Goal: Task Accomplishment & Management: Use online tool/utility

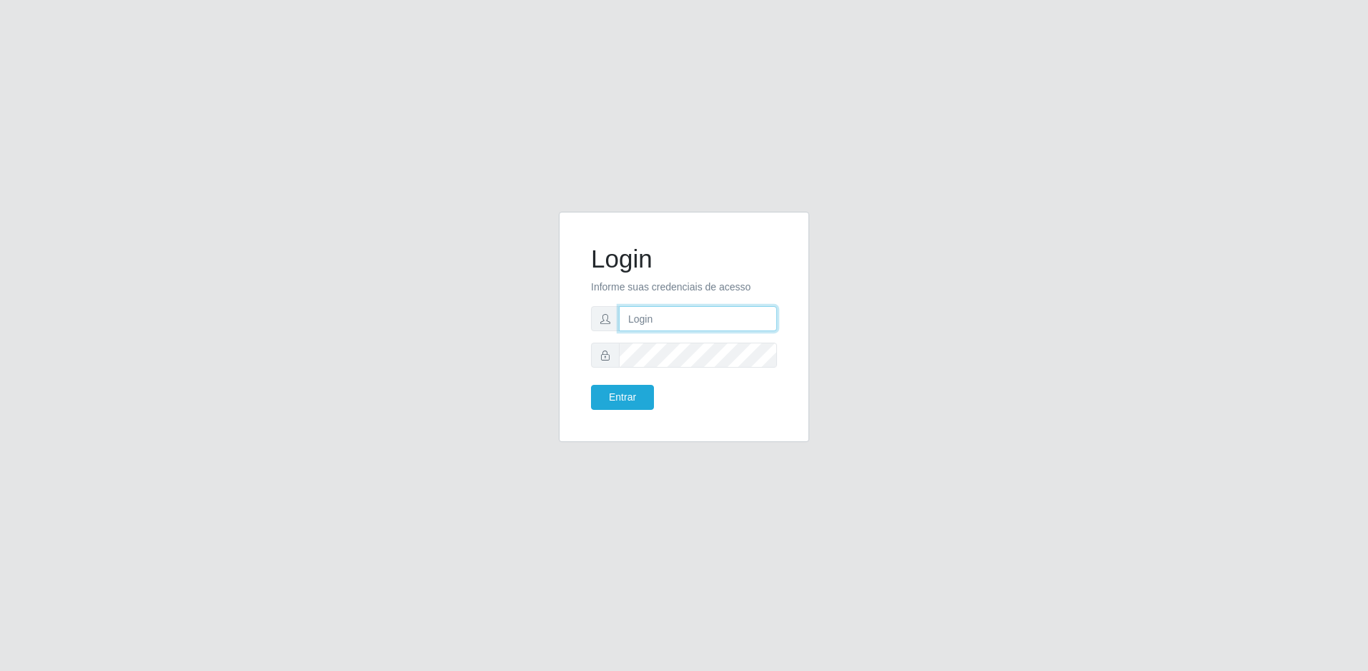
click at [703, 316] on input "text" at bounding box center [698, 318] width 158 height 25
type input "ricardo.junior@extrabom.com.br"
click at [591, 385] on button "Entrar" at bounding box center [622, 397] width 63 height 25
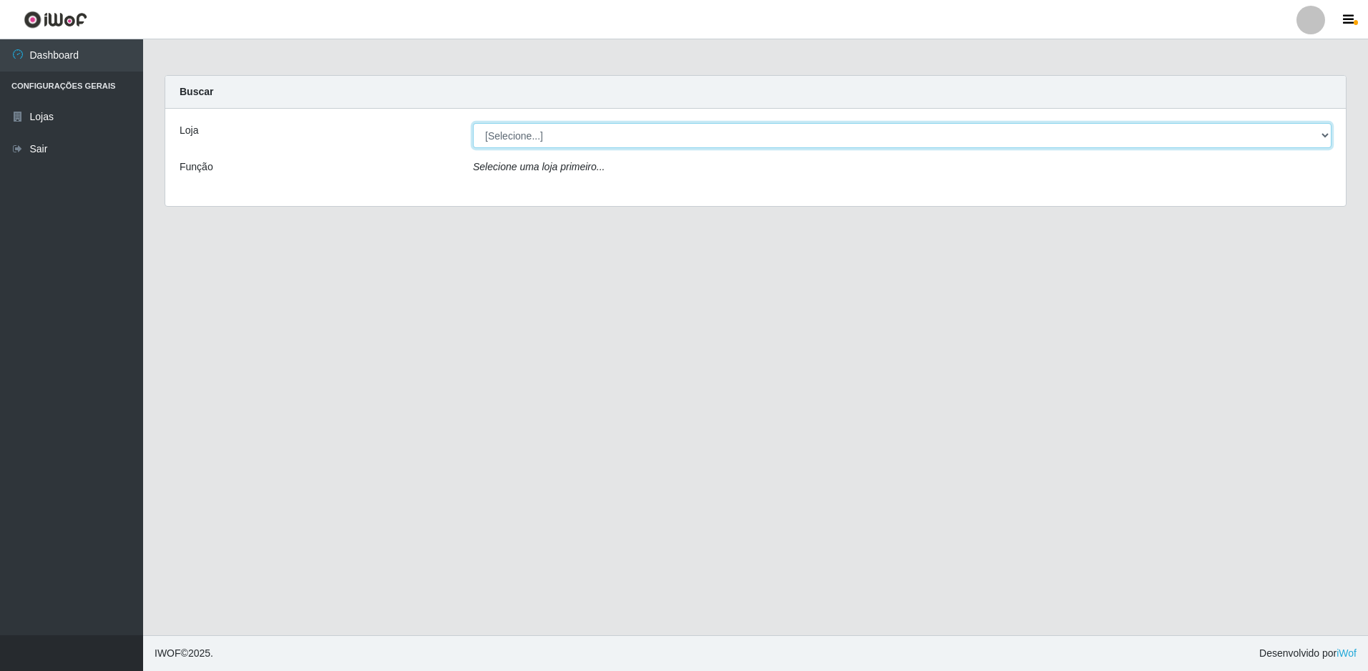
click at [638, 135] on select "[Selecione...] Extrabom - Loja 51 Gaivotas" at bounding box center [902, 135] width 859 height 25
select select "469"
click at [473, 123] on select "[Selecione...] Extrabom - Loja 51 Gaivotas" at bounding box center [902, 135] width 859 height 25
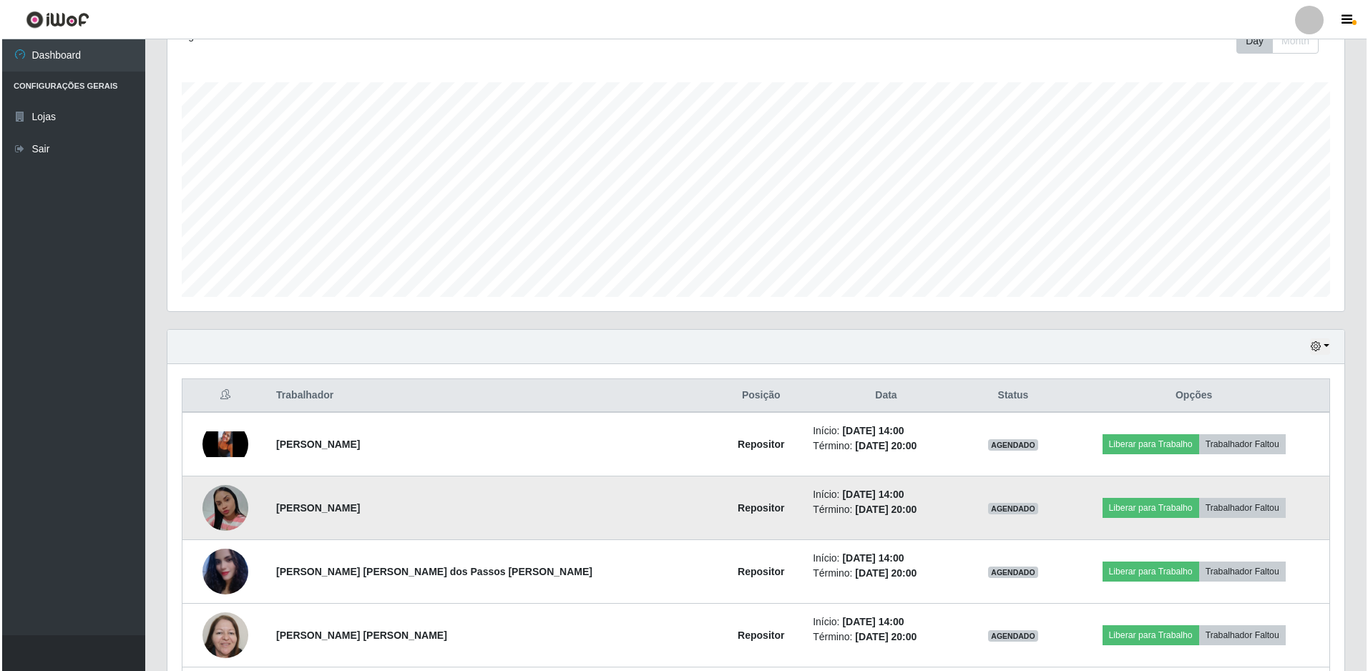
scroll to position [343, 0]
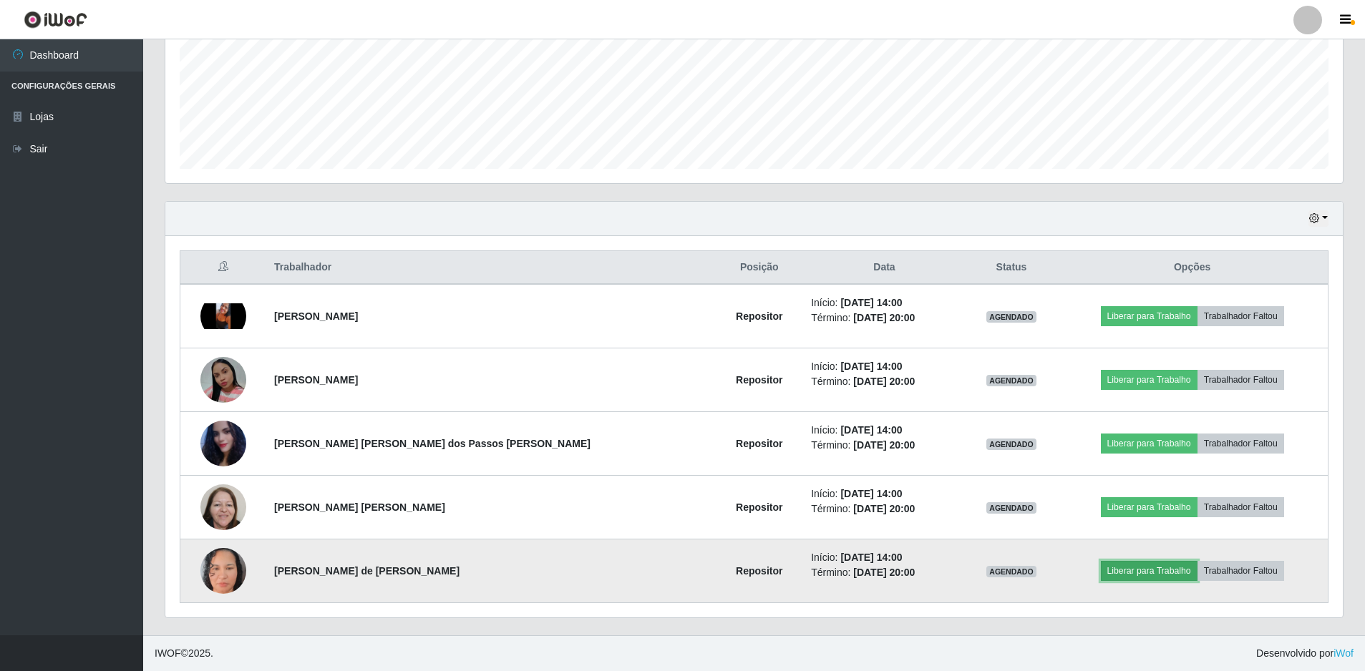
click at [1114, 572] on button "Liberar para Trabalho" at bounding box center [1149, 571] width 97 height 20
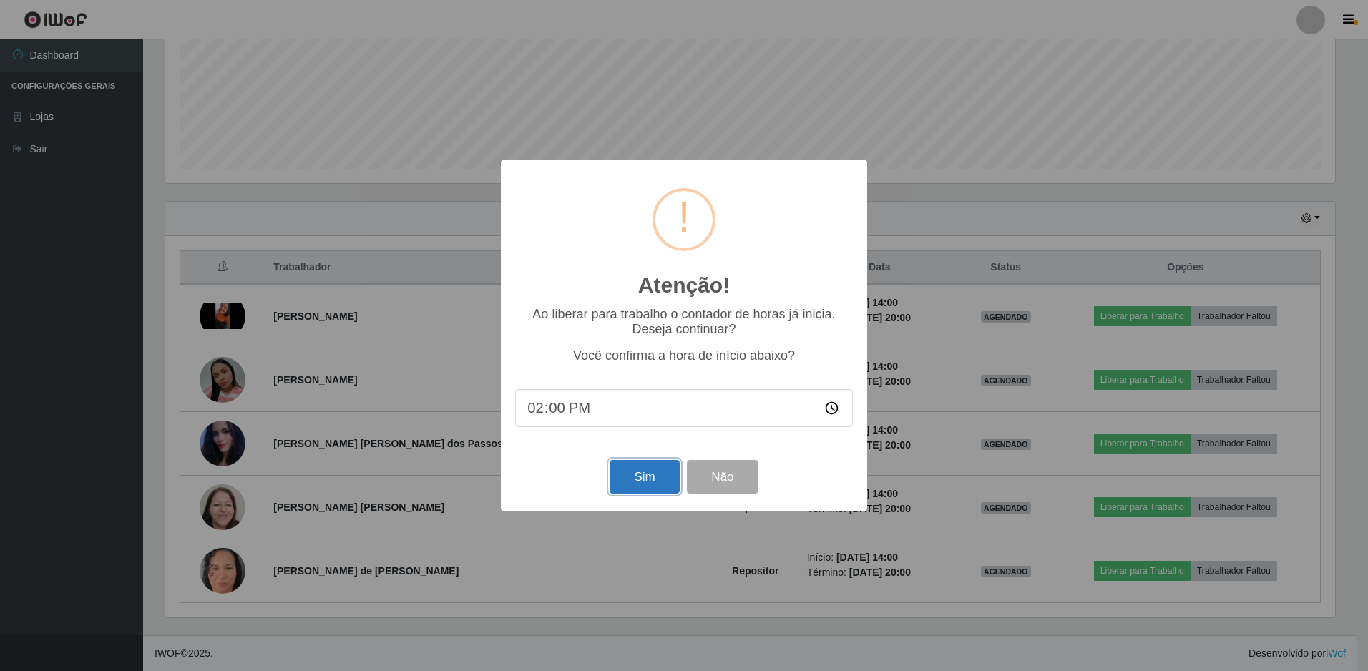
click at [655, 488] on button "Sim" at bounding box center [644, 477] width 69 height 34
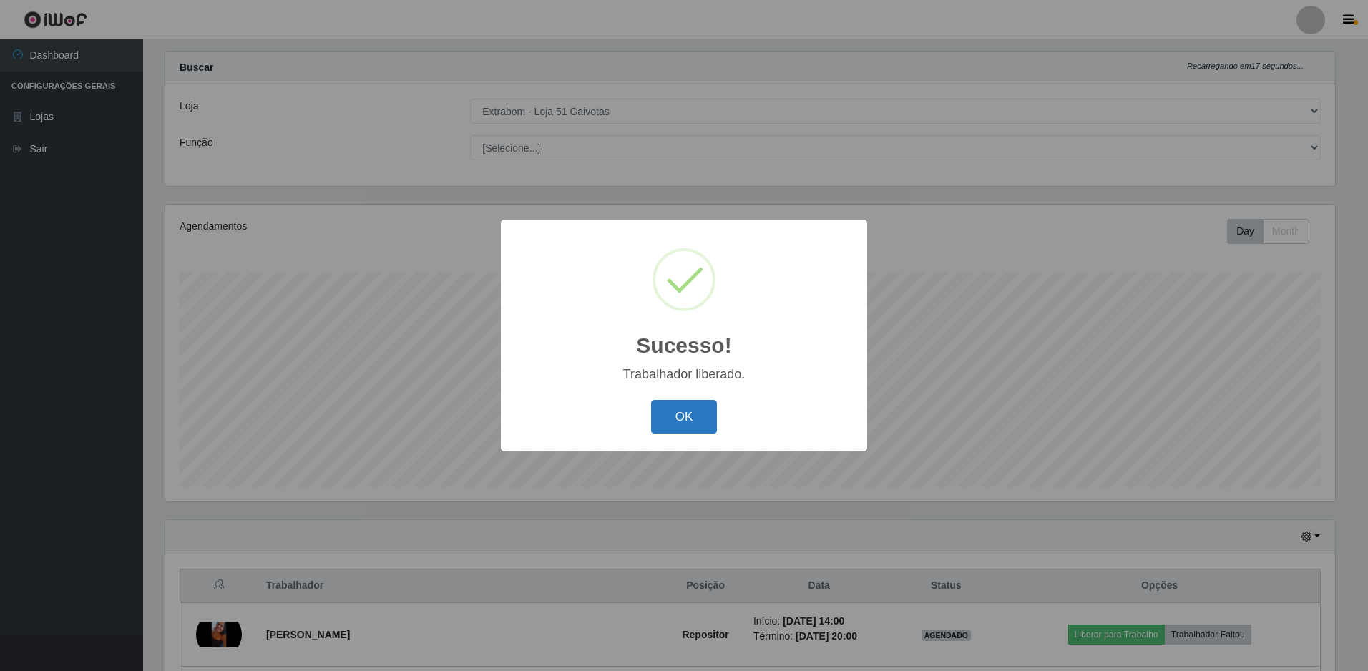
click at [678, 424] on button "OK" at bounding box center [684, 417] width 67 height 34
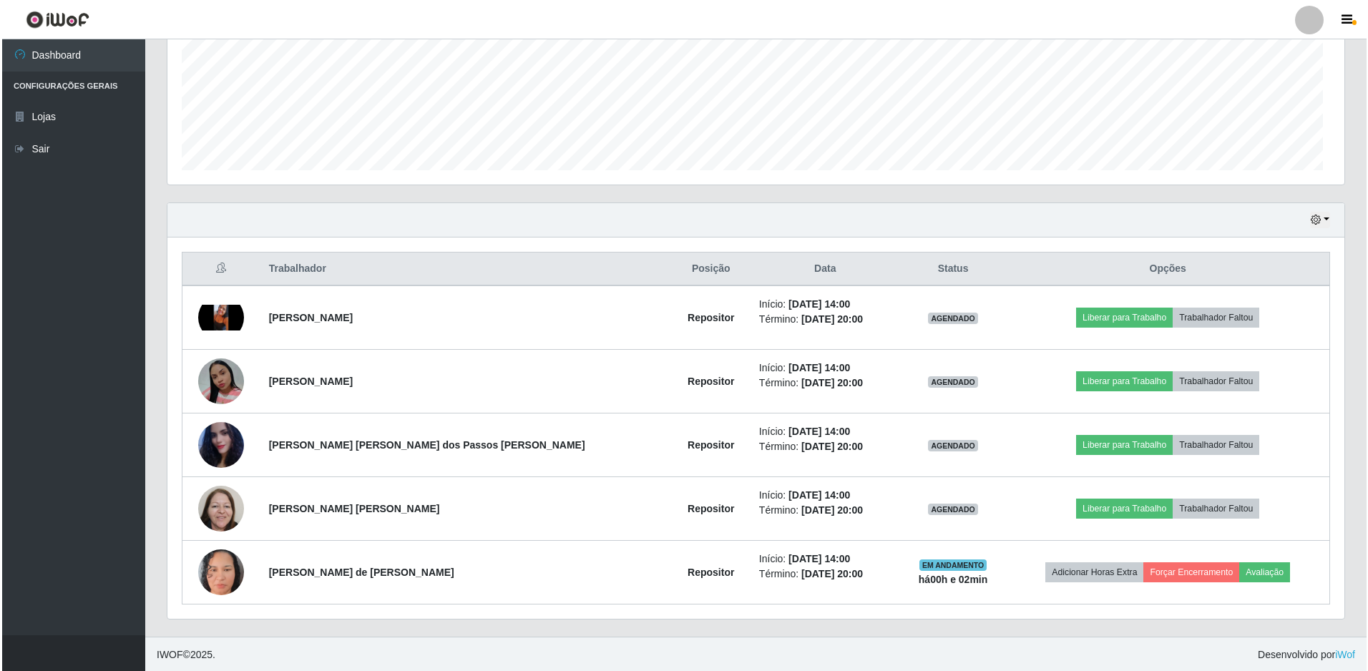
scroll to position [297, 1177]
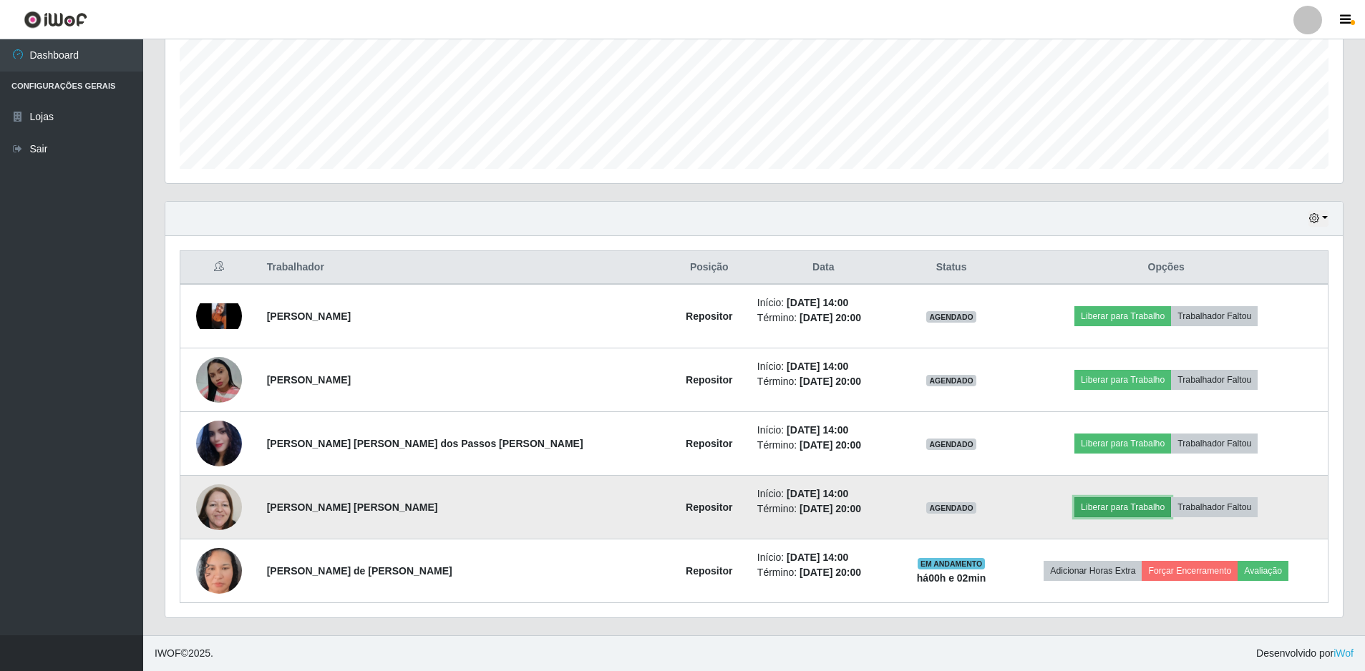
click at [1074, 509] on button "Liberar para Trabalho" at bounding box center [1122, 507] width 97 height 20
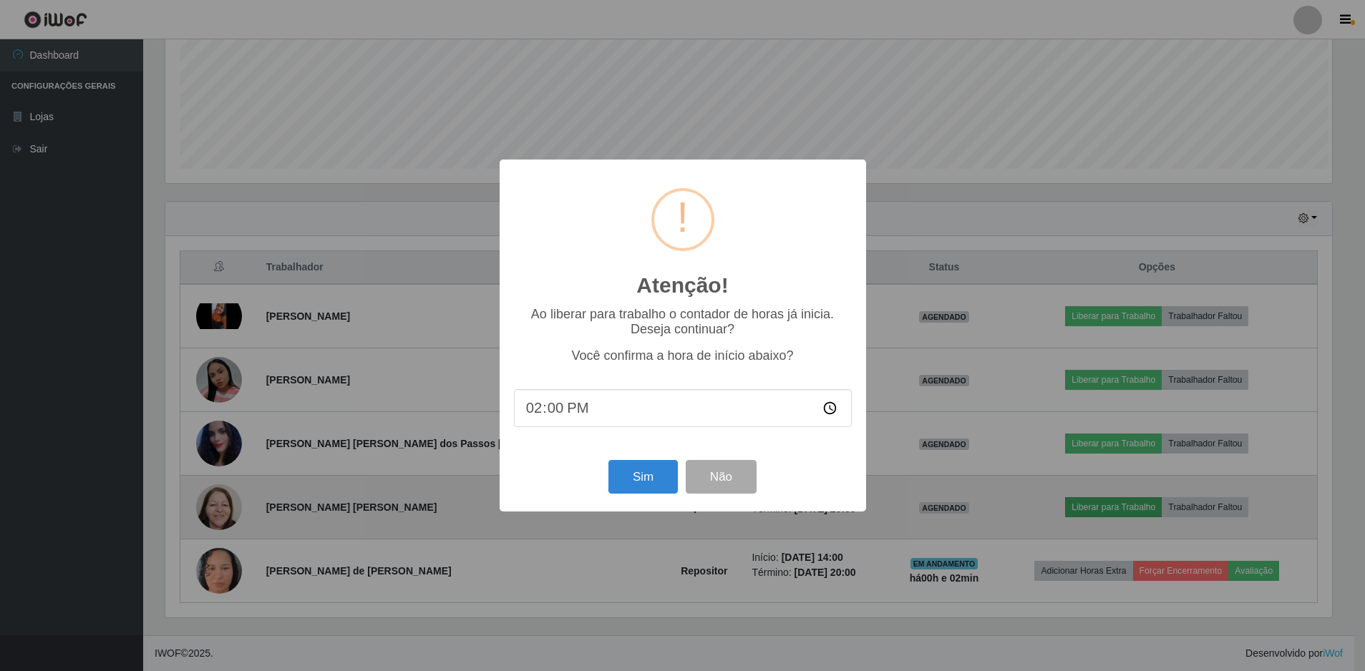
scroll to position [297, 1170]
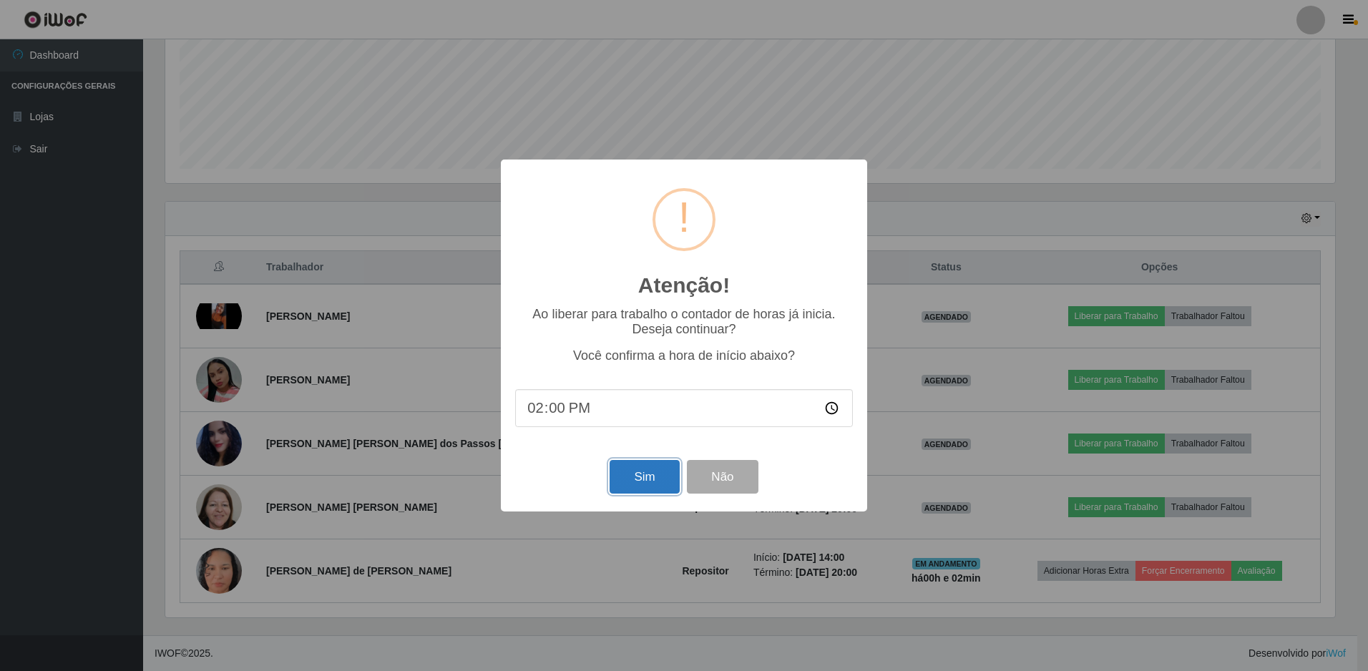
click at [630, 477] on button "Sim" at bounding box center [644, 477] width 69 height 34
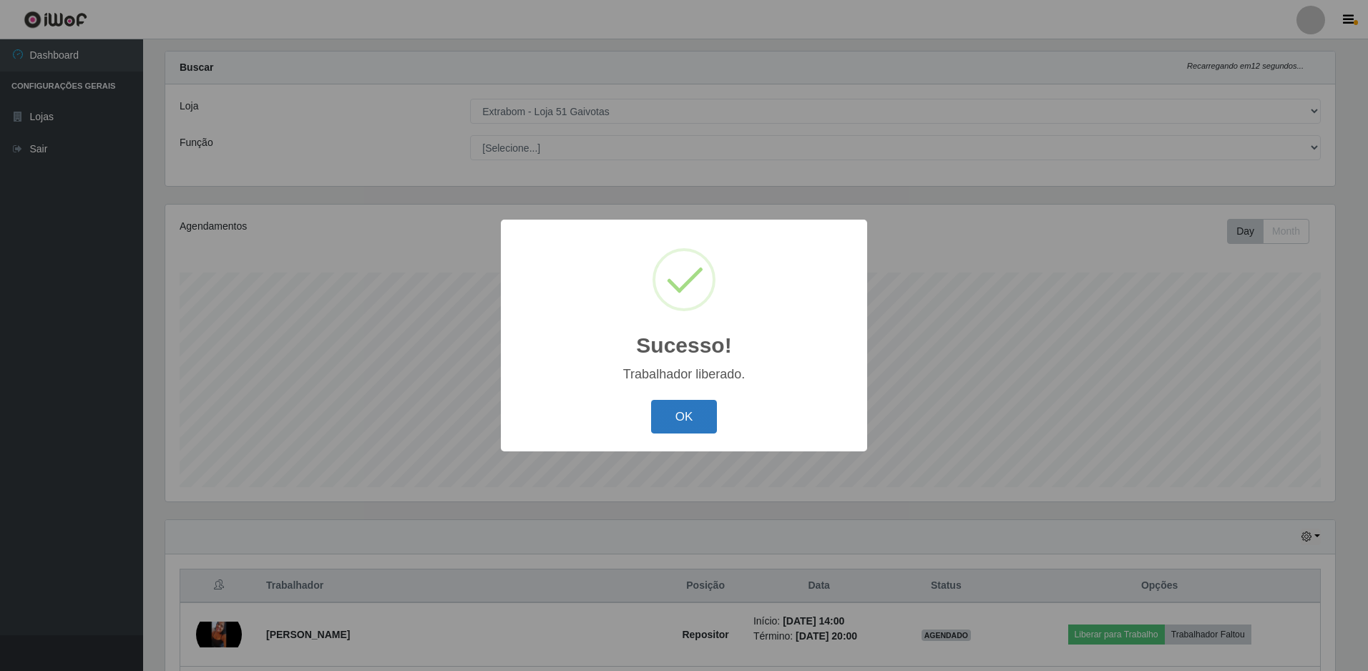
click at [664, 426] on button "OK" at bounding box center [684, 417] width 67 height 34
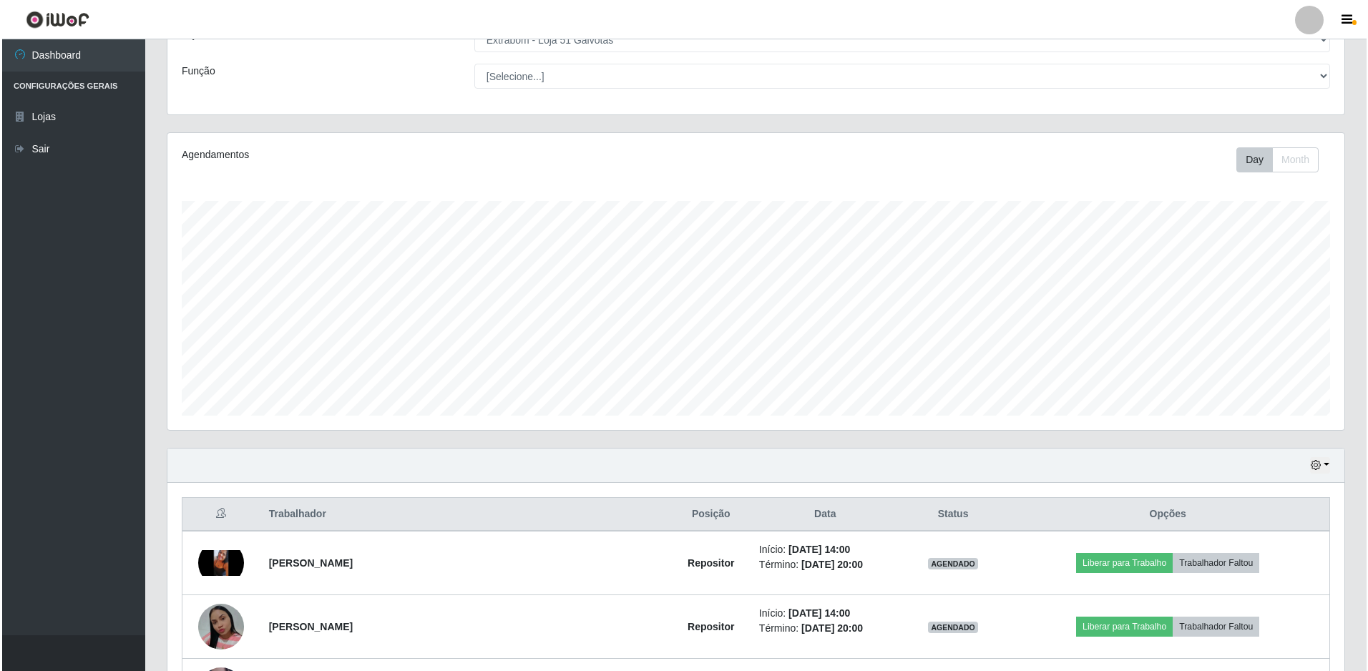
scroll to position [311, 0]
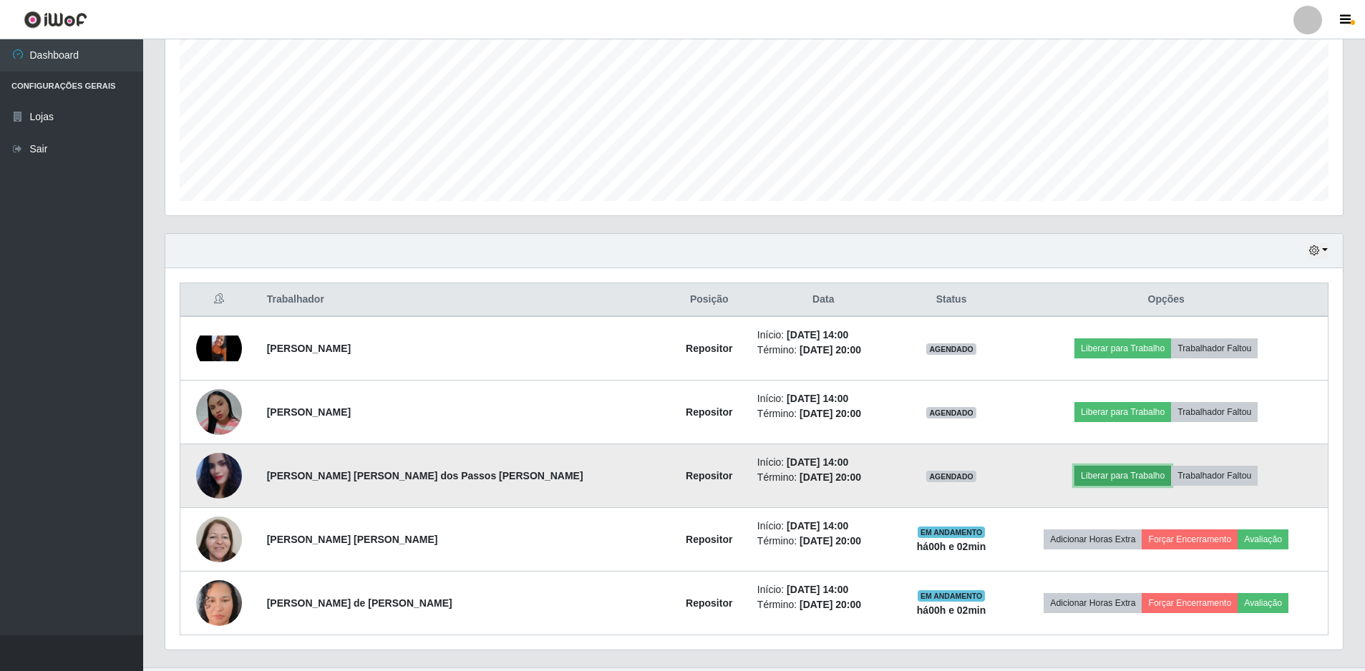
click at [1096, 477] on button "Liberar para Trabalho" at bounding box center [1122, 476] width 97 height 20
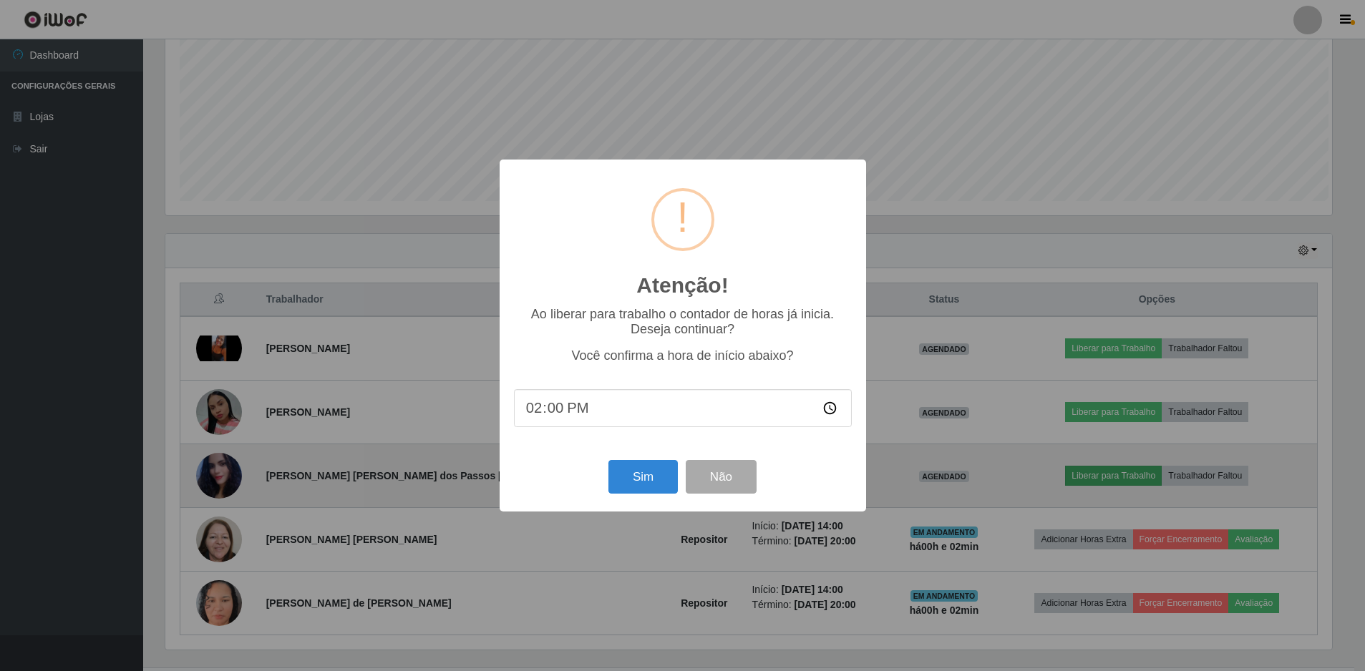
scroll to position [297, 1170]
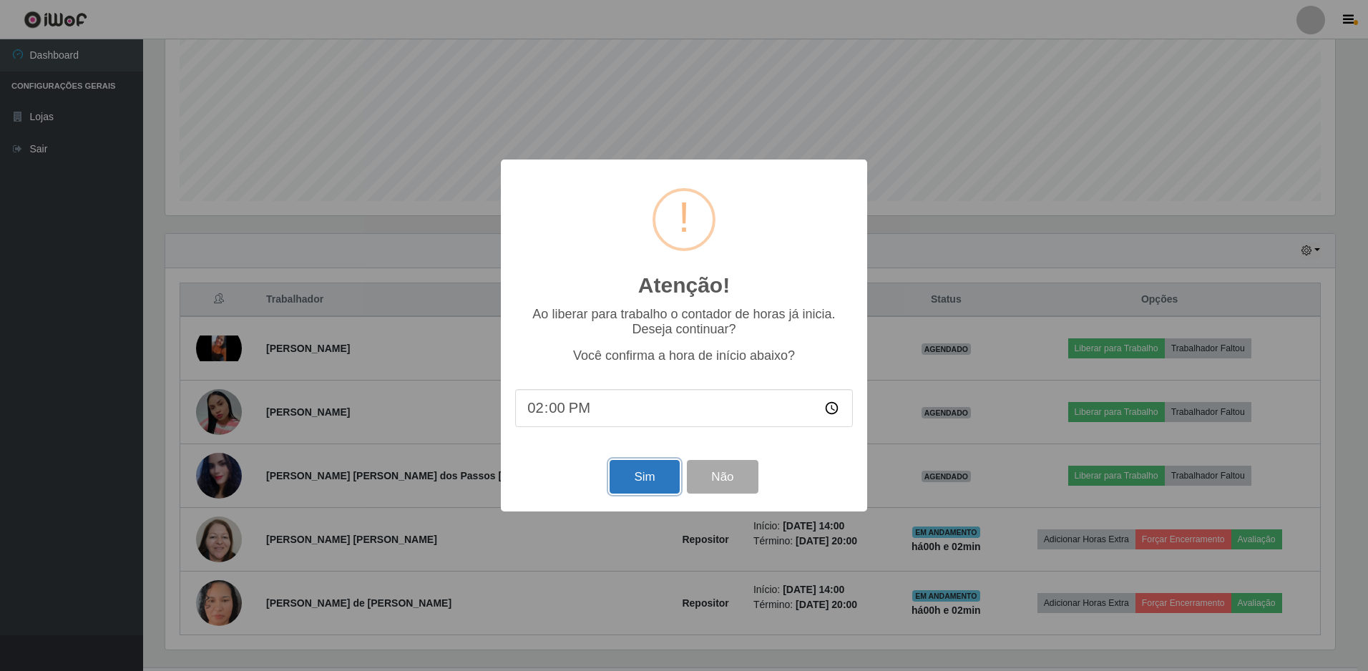
click at [658, 485] on button "Sim" at bounding box center [644, 477] width 69 height 34
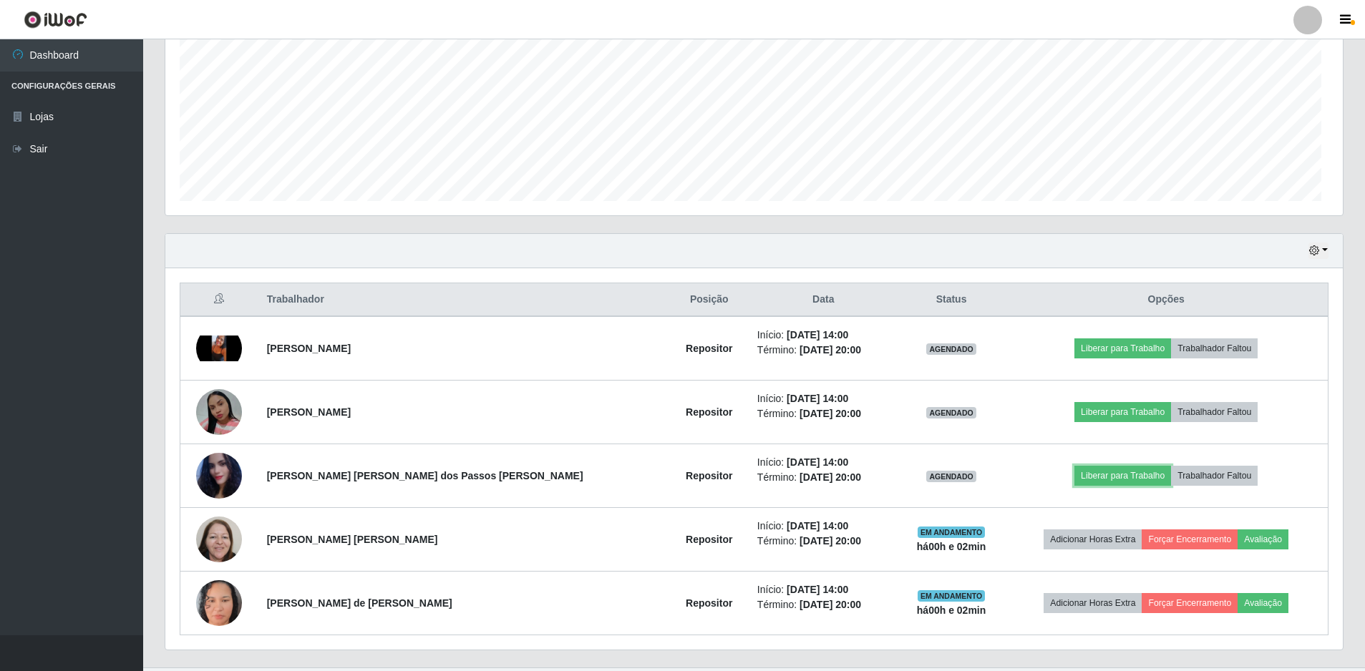
scroll to position [0, 0]
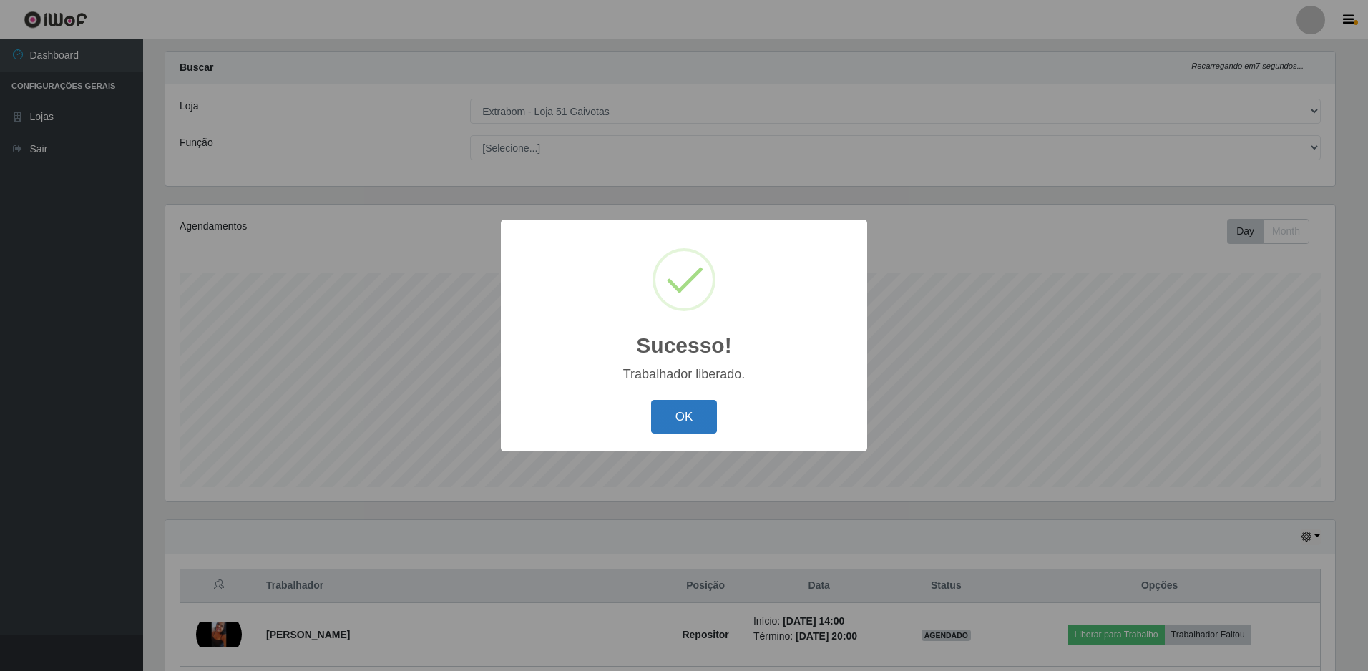
click at [709, 418] on button "OK" at bounding box center [684, 417] width 67 height 34
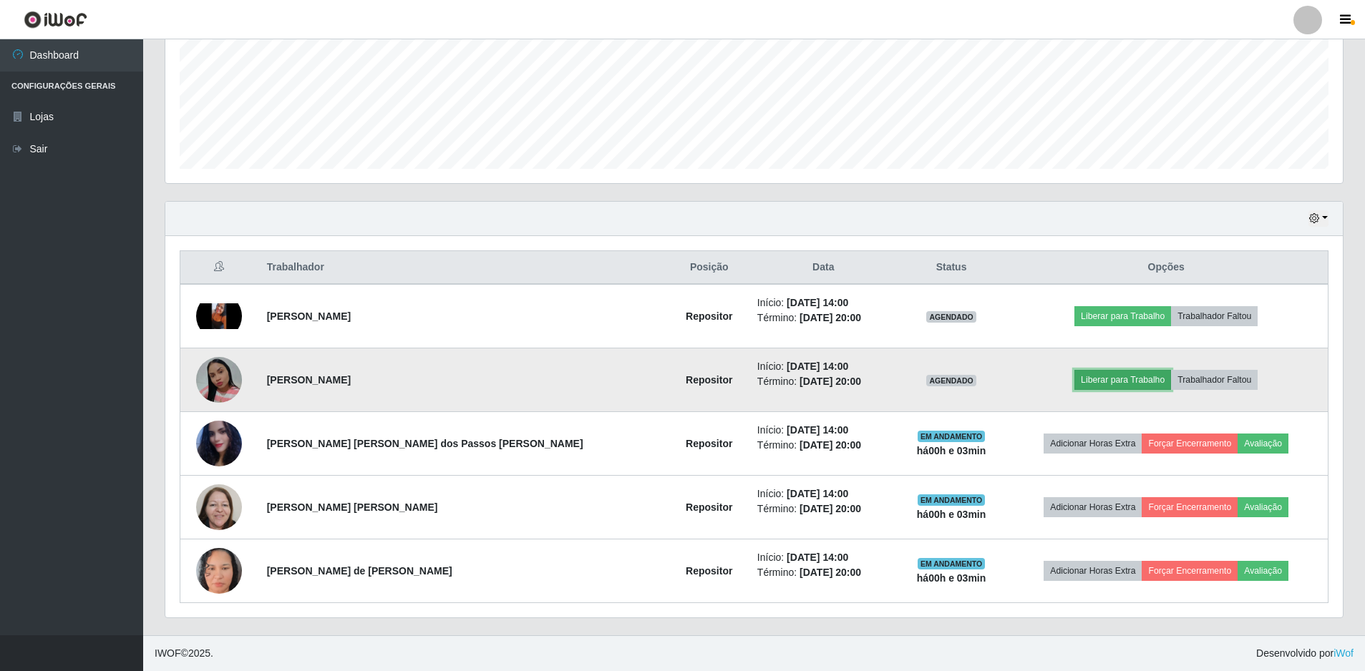
click at [1104, 374] on button "Liberar para Trabalho" at bounding box center [1122, 380] width 97 height 20
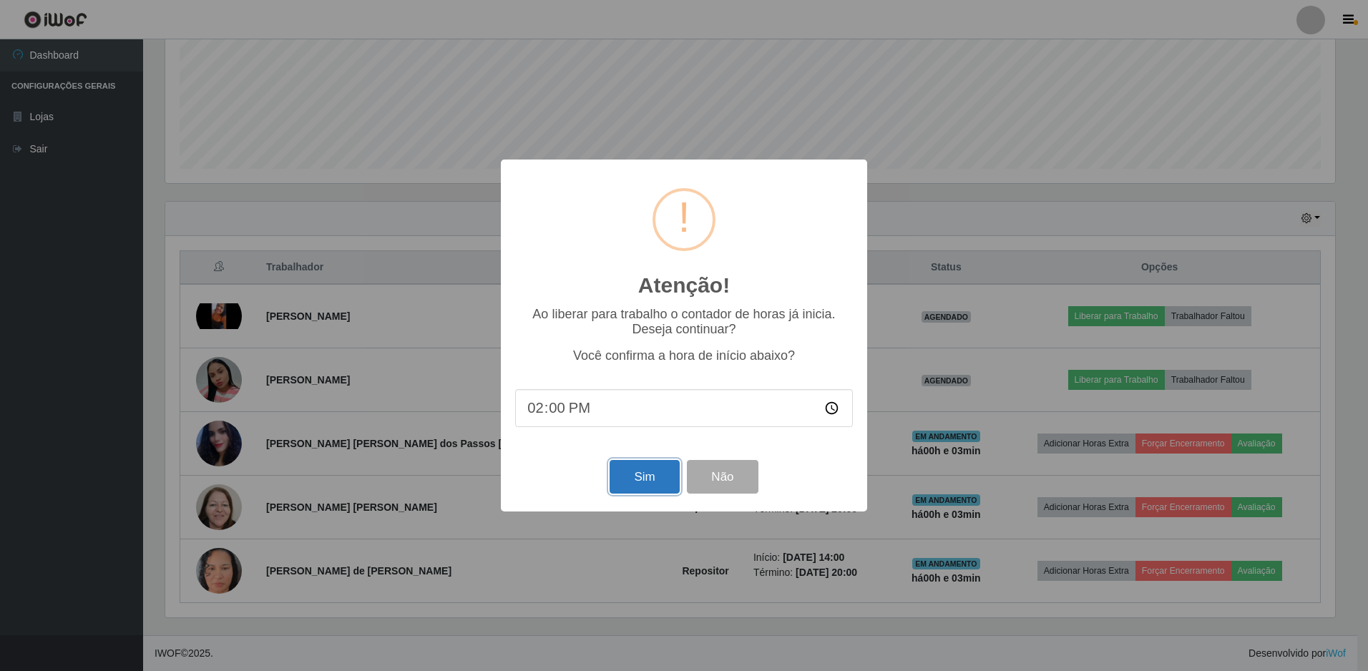
click at [620, 472] on button "Sim" at bounding box center [644, 477] width 69 height 34
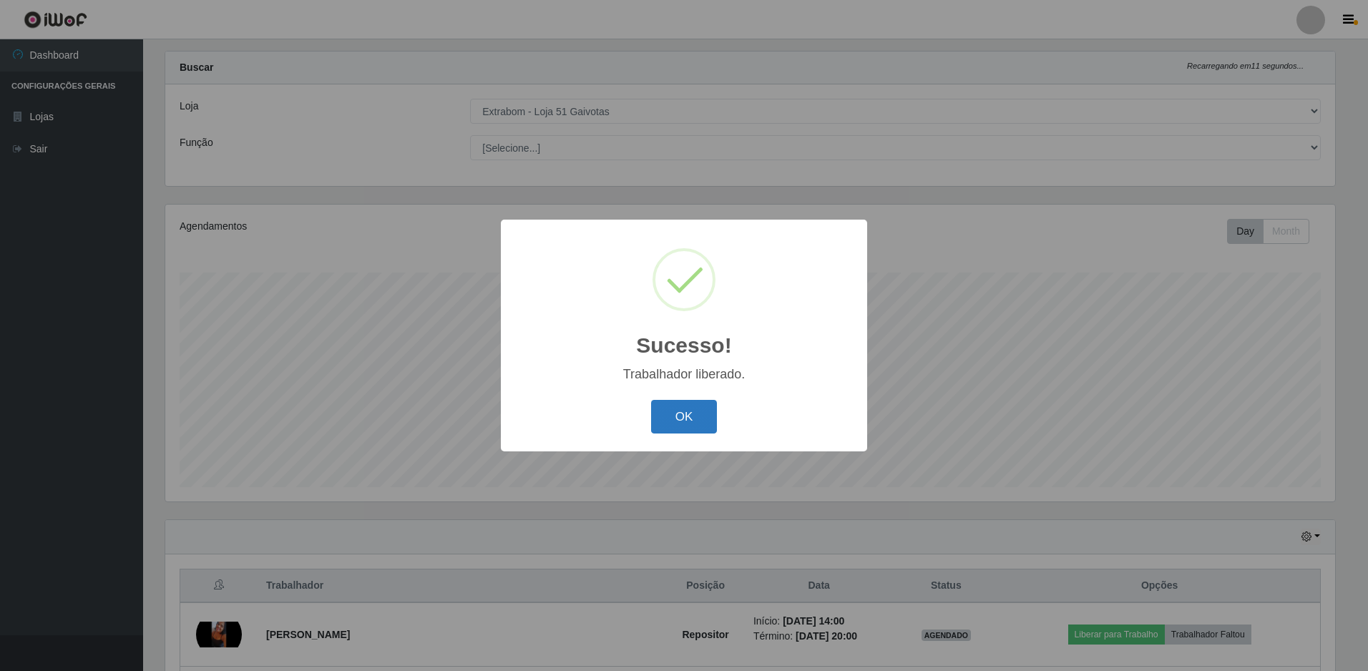
click at [665, 416] on button "OK" at bounding box center [684, 417] width 67 height 34
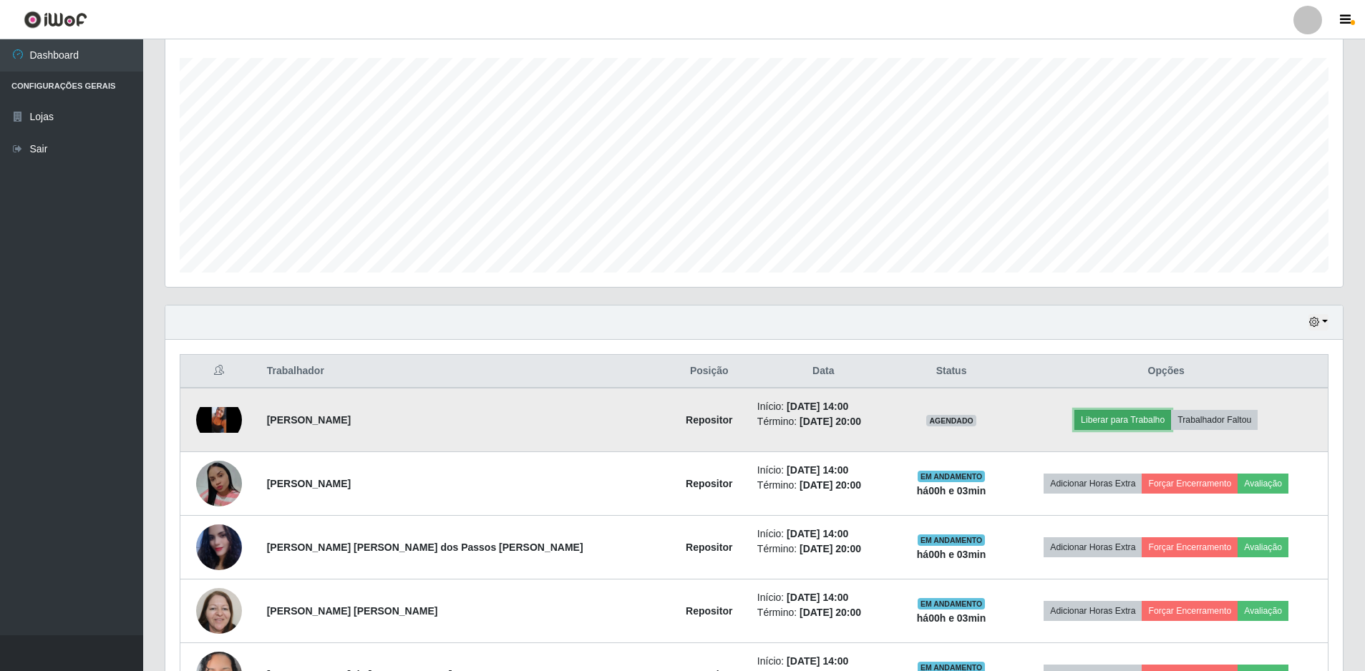
click at [1074, 420] on button "Liberar para Trabalho" at bounding box center [1122, 420] width 97 height 20
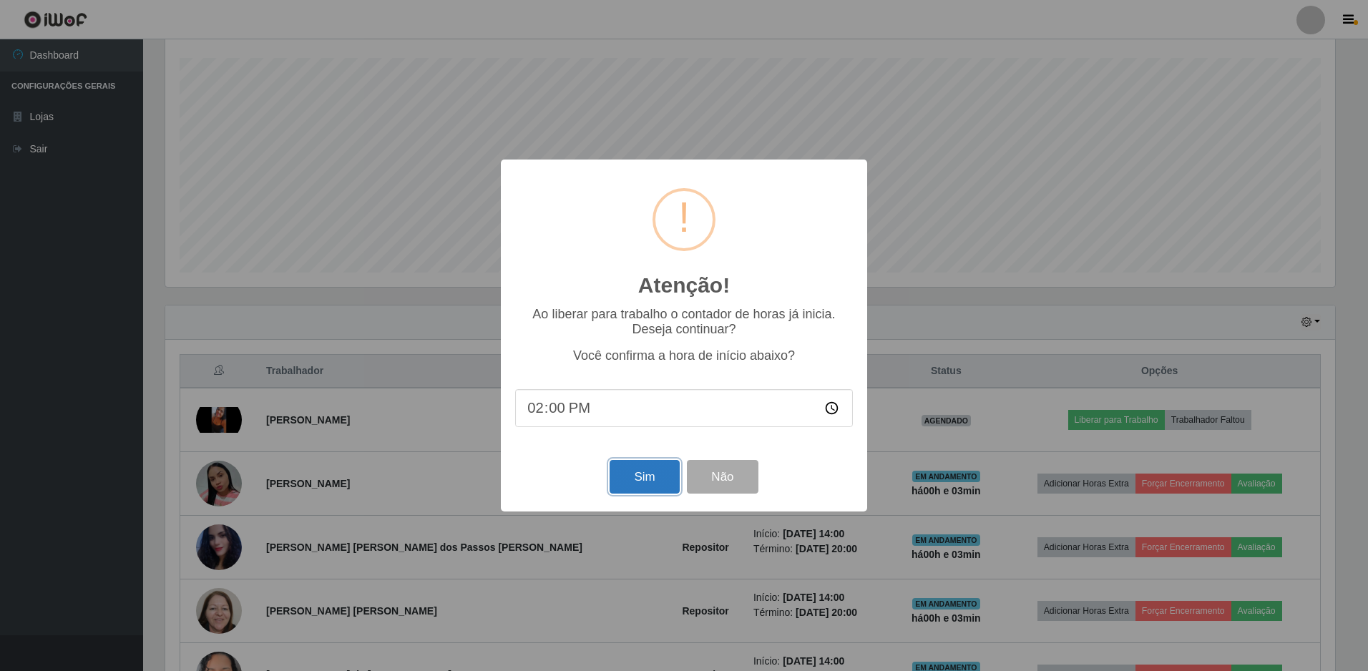
click at [618, 480] on button "Sim" at bounding box center [644, 477] width 69 height 34
